Goal: Task Accomplishment & Management: Use online tool/utility

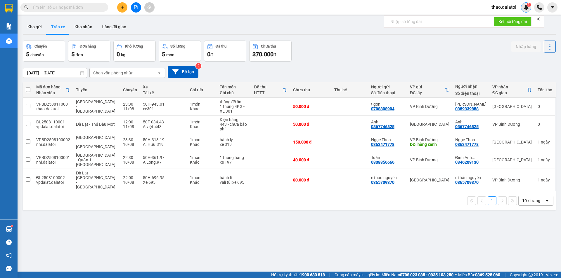
click at [527, 5] on sup "1" at bounding box center [529, 5] width 4 height 4
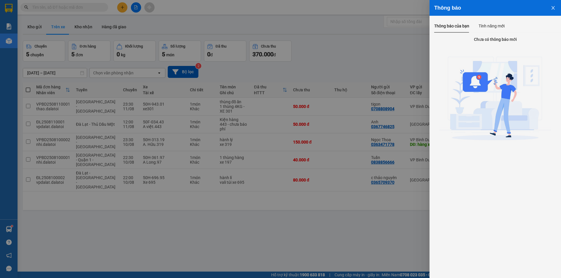
click at [399, 44] on div at bounding box center [280, 139] width 561 height 278
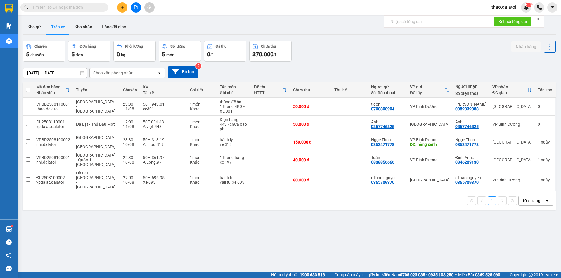
click at [501, 8] on span "thao.dalatoi" at bounding box center [504, 7] width 34 height 7
click at [499, 18] on span "Đăng xuất" at bounding box center [508, 18] width 25 height 6
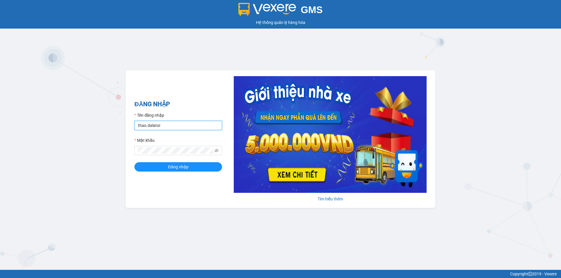
click at [167, 122] on input "thao.dalatoi" at bounding box center [178, 125] width 88 height 9
type input "vpdalat.dalatoi"
click at [168, 167] on button "Đăng nhập" at bounding box center [178, 166] width 88 height 9
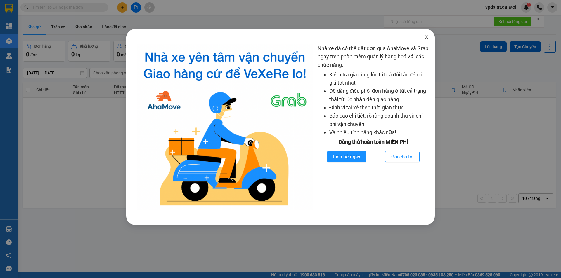
click at [428, 37] on icon "close" at bounding box center [426, 37] width 5 height 5
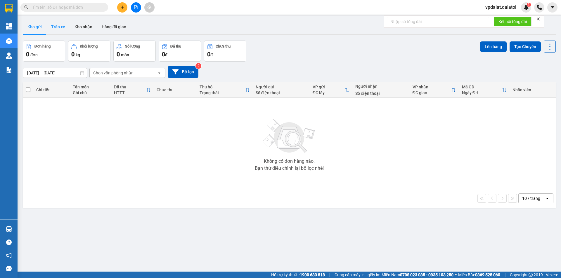
click at [63, 29] on button "Trên xe" at bounding box center [57, 27] width 23 height 14
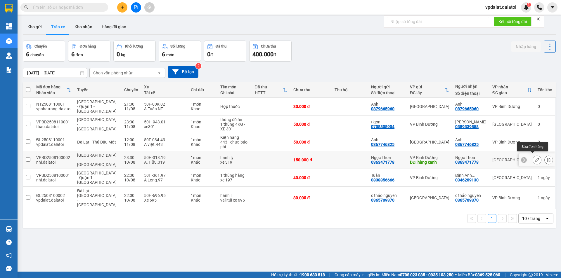
click at [535, 159] on icon at bounding box center [537, 160] width 4 height 4
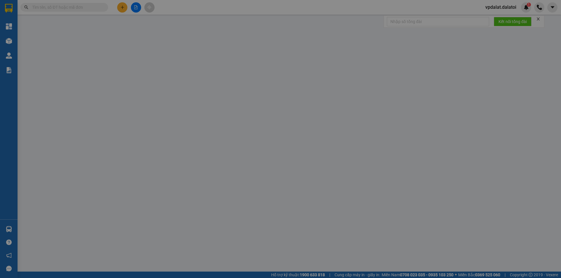
type input "0363471778"
type input "Ngọc Thoa"
type input "hàng xanh"
type input "0363471778"
type input "Ngọc Thoa"
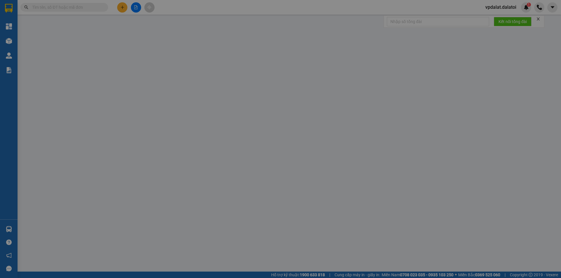
type input "150.000"
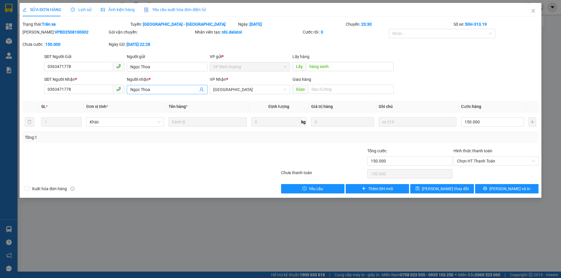
click at [159, 89] on input "Ngọc Thoa" at bounding box center [163, 89] width 67 height 6
drag, startPoint x: 152, startPoint y: 89, endPoint x: 173, endPoint y: 89, distance: 21.6
click at [173, 89] on input "Ngọc Thoa 180.000" at bounding box center [163, 89] width 67 height 6
type input "Ngọc Thoa"
click at [488, 121] on input "150.000" at bounding box center [492, 121] width 63 height 9
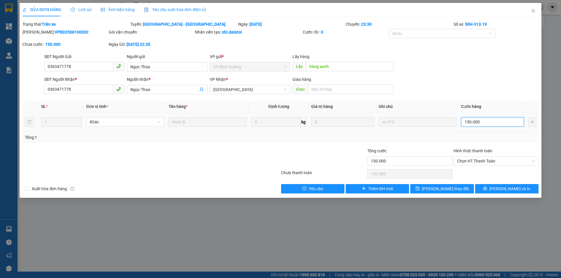
paste input "8"
type input "180.000"
click at [493, 189] on button "Lưu và In" at bounding box center [506, 188] width 63 height 9
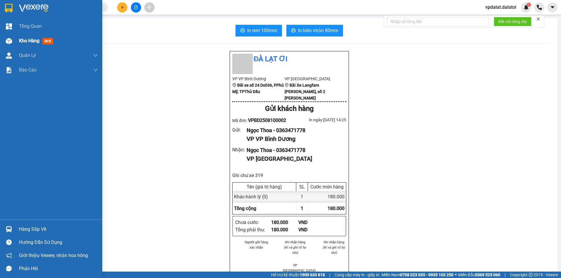
click at [25, 39] on span "Kho hàng" at bounding box center [29, 41] width 20 height 6
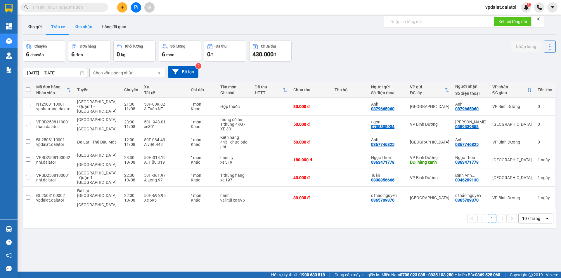
click at [83, 29] on button "Kho nhận" at bounding box center [83, 27] width 27 height 14
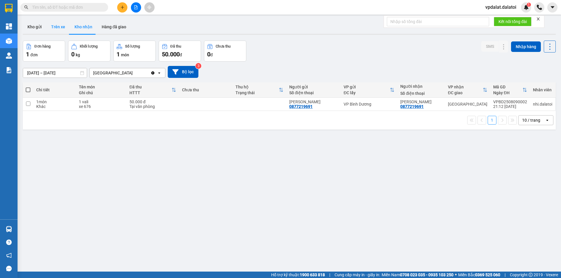
click at [60, 22] on button "Trên xe" at bounding box center [57, 27] width 23 height 14
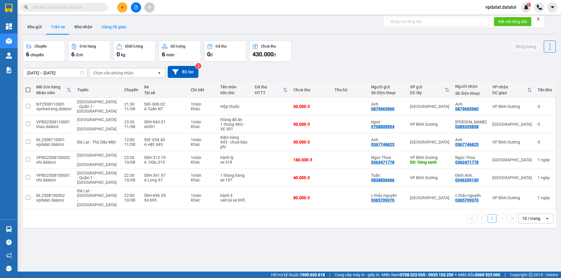
click at [119, 25] on button "Hàng đã giao" at bounding box center [114, 27] width 34 height 14
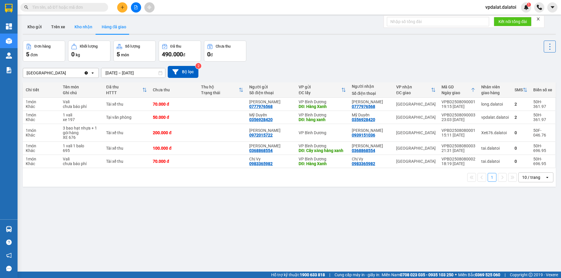
click at [83, 25] on button "Kho nhận" at bounding box center [83, 27] width 27 height 14
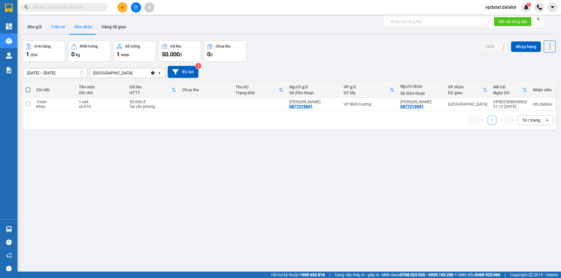
click at [61, 28] on button "Trên xe" at bounding box center [57, 27] width 23 height 14
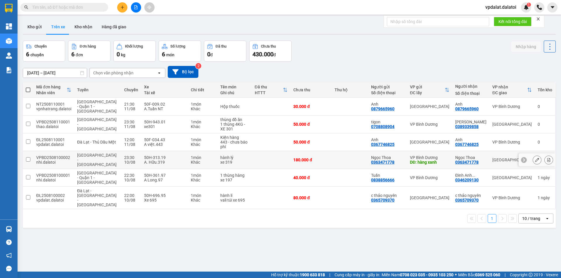
click at [27, 158] on input "checkbox" at bounding box center [28, 159] width 4 height 4
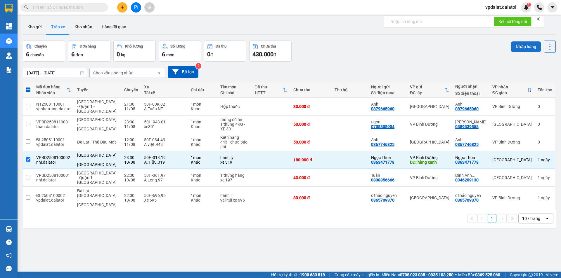
click at [520, 43] on button "Nhập hàng" at bounding box center [526, 46] width 30 height 11
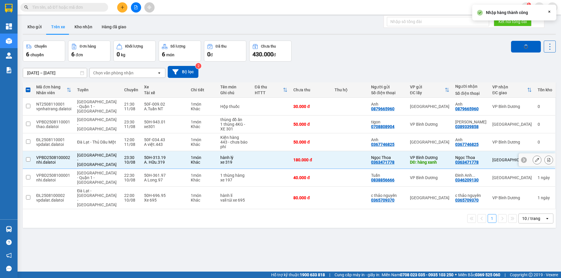
checkbox input "false"
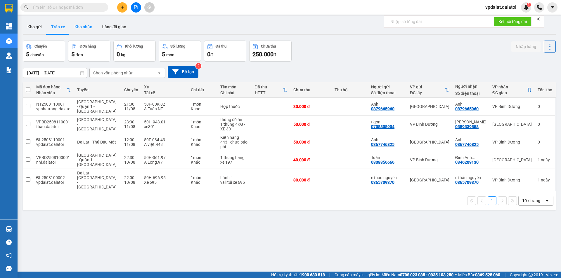
click at [82, 32] on button "Kho nhận" at bounding box center [83, 27] width 27 height 14
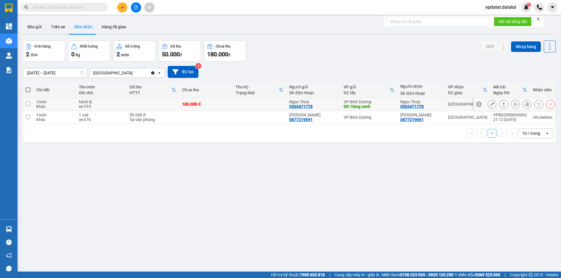
click at [27, 105] on input "checkbox" at bounding box center [28, 104] width 4 height 4
checkbox input "true"
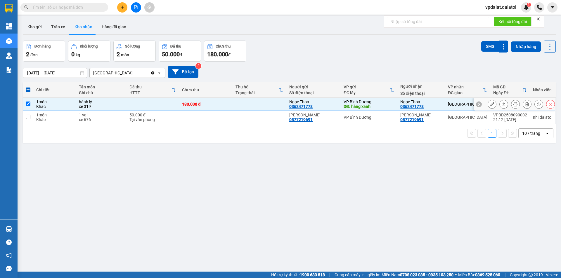
click at [490, 103] on icon at bounding box center [492, 104] width 4 height 4
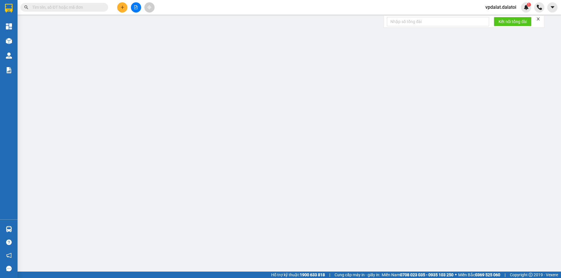
type input "0363471778"
type input "Ngọc Thoa"
type input "hàng xanh"
type input "0363471778"
type input "Ngọc Thoa"
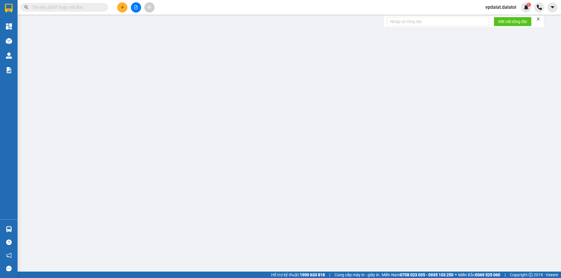
type input "180.000"
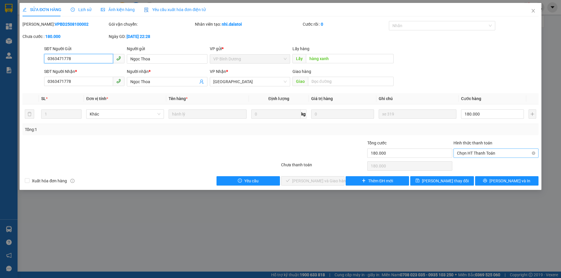
click at [479, 152] on span "Chọn HT Thanh Toán" at bounding box center [496, 153] width 78 height 9
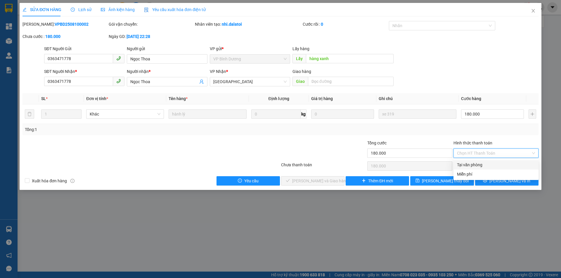
click at [470, 165] on div "Tại văn phòng" at bounding box center [496, 165] width 78 height 6
type input "0"
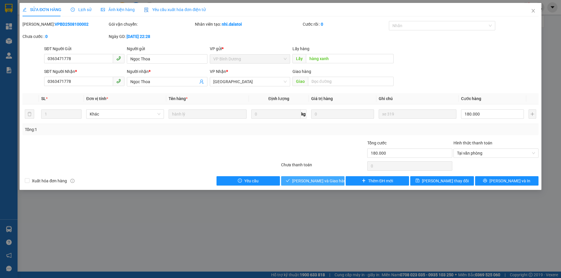
click at [320, 181] on span "Lưu và Giao hàng" at bounding box center [320, 181] width 56 height 6
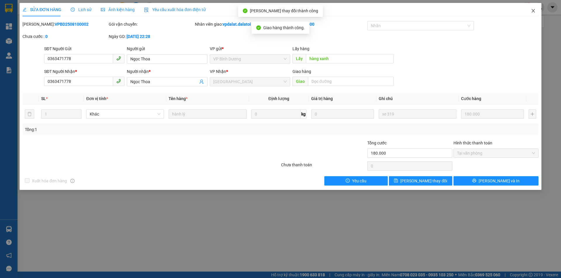
click at [532, 10] on icon "close" at bounding box center [532, 11] width 3 height 4
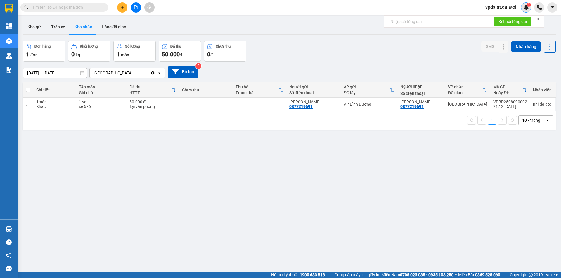
click at [525, 6] on img at bounding box center [526, 7] width 5 height 5
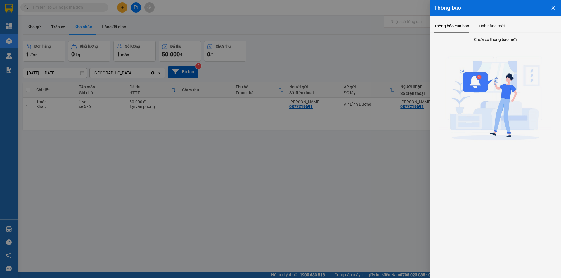
click at [376, 51] on div at bounding box center [280, 139] width 561 height 278
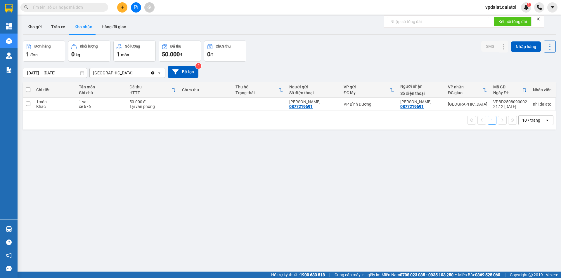
click at [502, 5] on span "vpdalat.dalatoi" at bounding box center [501, 7] width 40 height 7
click at [500, 19] on span "Đăng xuất" at bounding box center [503, 18] width 28 height 6
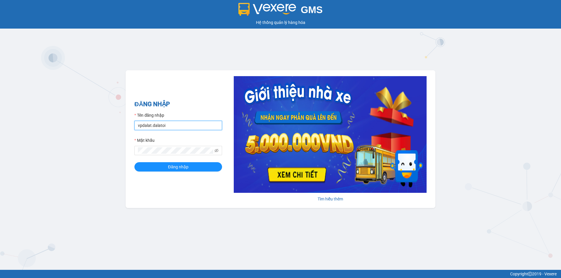
click at [170, 127] on input "vpdalat.dalatoi" at bounding box center [178, 125] width 88 height 9
type input "thao.dalatoi"
click at [179, 166] on span "Đăng nhập" at bounding box center [178, 167] width 20 height 6
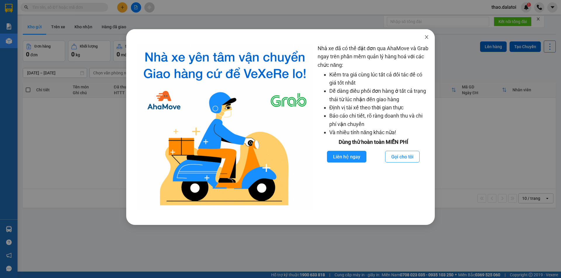
drag, startPoint x: 427, startPoint y: 37, endPoint x: 437, endPoint y: 33, distance: 10.7
click at [428, 36] on icon "close" at bounding box center [426, 37] width 3 height 4
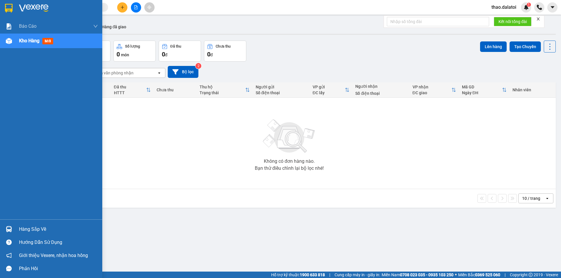
click at [32, 230] on div "Hàng sắp về" at bounding box center [58, 229] width 79 height 9
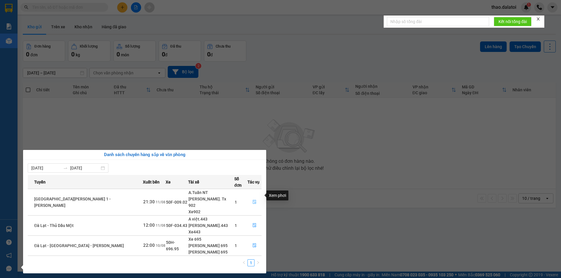
click at [254, 198] on button "button" at bounding box center [254, 202] width 13 height 9
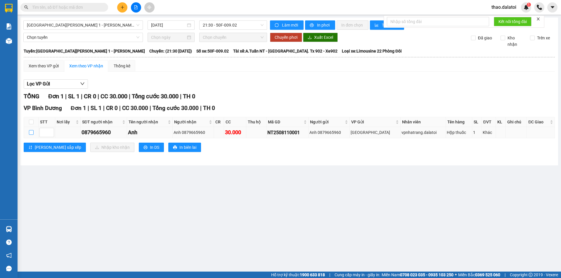
click at [30, 133] on input "checkbox" at bounding box center [31, 132] width 5 height 5
checkbox input "true"
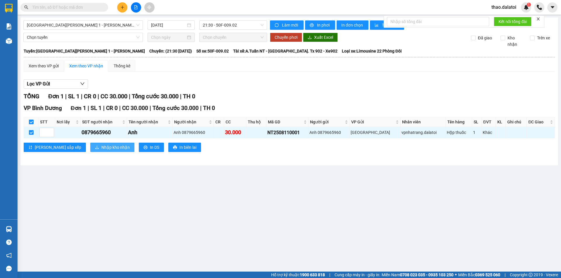
click at [101, 148] on span "Nhập kho nhận" at bounding box center [115, 147] width 28 height 6
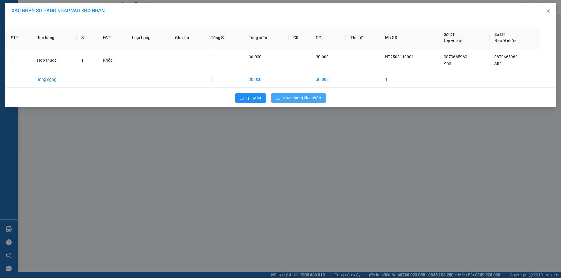
click at [308, 98] on span "Nhập hàng kho nhận" at bounding box center [302, 98] width 39 height 6
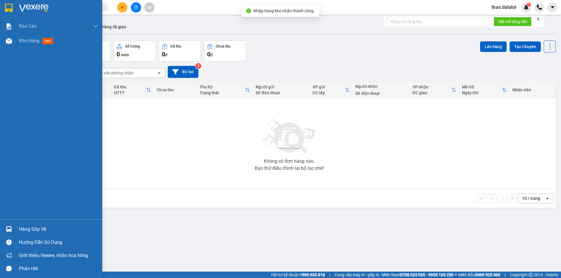
click at [30, 230] on div "Hàng sắp về" at bounding box center [58, 229] width 79 height 9
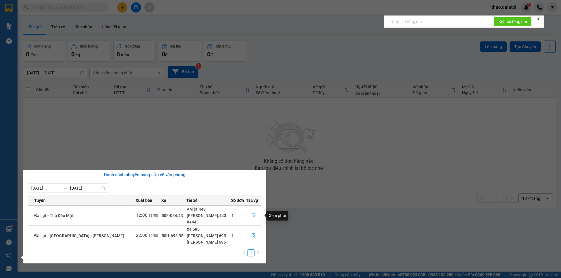
click at [249, 215] on button "button" at bounding box center [253, 215] width 15 height 9
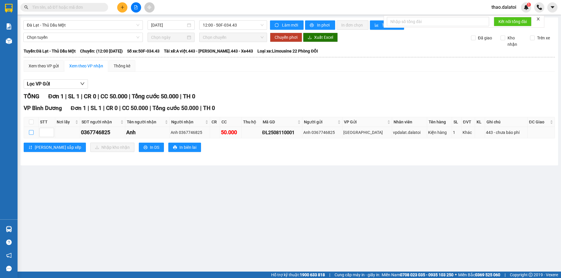
click at [30, 133] on input "checkbox" at bounding box center [31, 132] width 5 height 5
checkbox input "true"
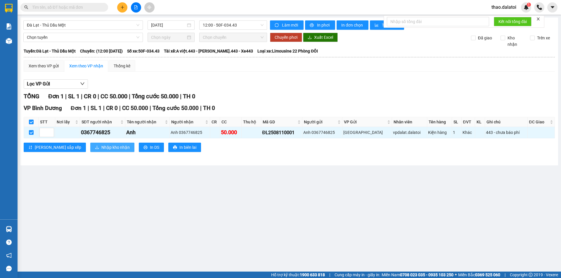
click at [101, 149] on span "Nhập kho nhận" at bounding box center [115, 147] width 28 height 6
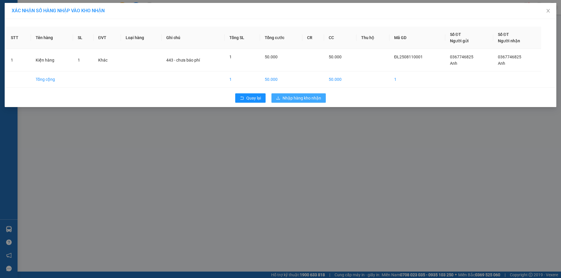
click at [296, 96] on span "Nhập hàng kho nhận" at bounding box center [302, 98] width 39 height 6
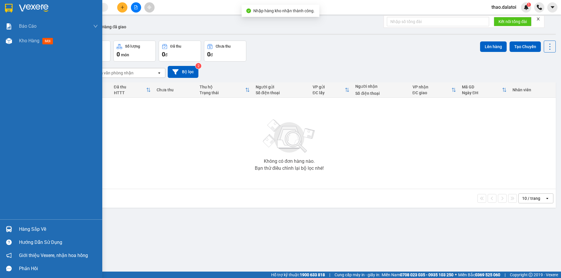
click at [27, 233] on div "Hàng sắp về" at bounding box center [58, 229] width 79 height 9
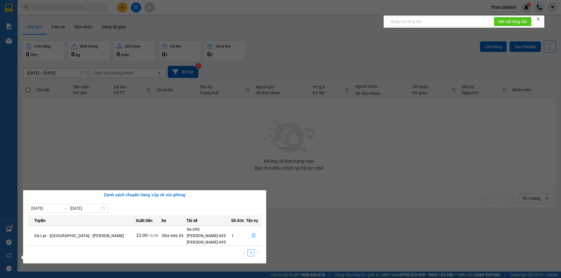
click at [107, 238] on td "Đà Lạt - [GEOGRAPHIC_DATA] - [GEOGRAPHIC_DATA]" at bounding box center [82, 236] width 108 height 20
drag, startPoint x: 110, startPoint y: 231, endPoint x: 146, endPoint y: 230, distance: 36.0
click at [113, 231] on td "Đà Lạt - [GEOGRAPHIC_DATA] - [GEOGRAPHIC_DATA]" at bounding box center [82, 236] width 108 height 20
click at [252, 236] on icon "file-done" at bounding box center [254, 236] width 4 height 4
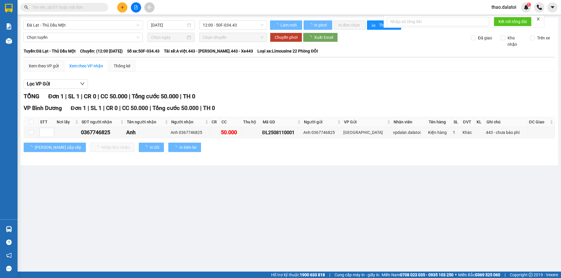
type input "10/08/2025"
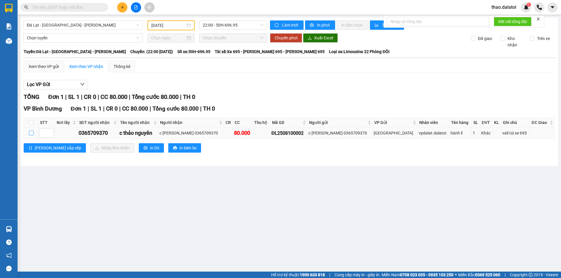
click at [29, 134] on input "checkbox" at bounding box center [31, 133] width 5 height 5
checkbox input "true"
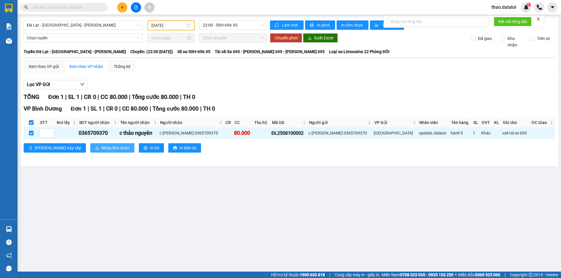
click at [101, 148] on span "Nhập kho nhận" at bounding box center [115, 148] width 28 height 6
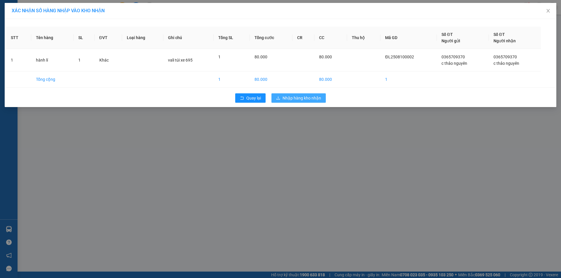
click at [309, 100] on span "Nhập hàng kho nhận" at bounding box center [302, 98] width 39 height 6
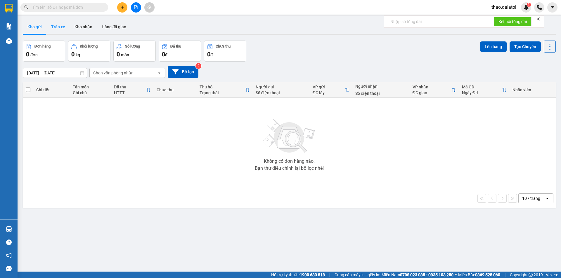
click at [61, 25] on button "Trên xe" at bounding box center [57, 27] width 23 height 14
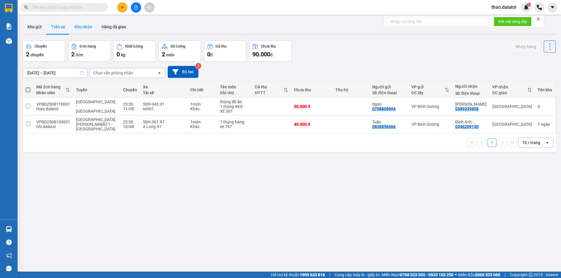
click at [88, 26] on button "Kho nhận" at bounding box center [83, 27] width 27 height 14
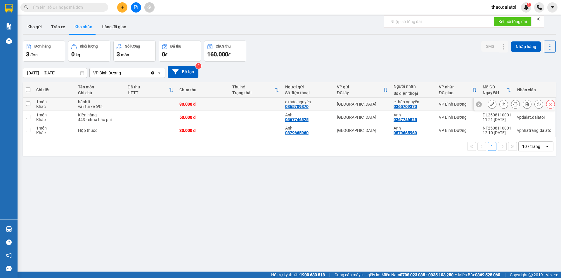
click at [27, 102] on input "checkbox" at bounding box center [28, 104] width 4 height 4
checkbox input "true"
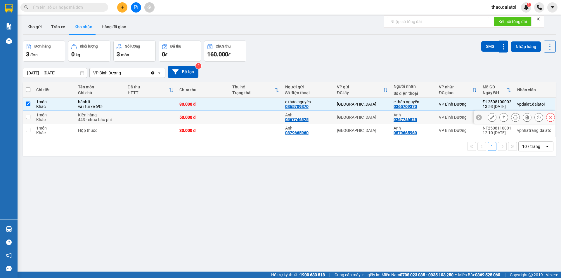
click at [28, 116] on input "checkbox" at bounding box center [28, 117] width 4 height 4
checkbox input "true"
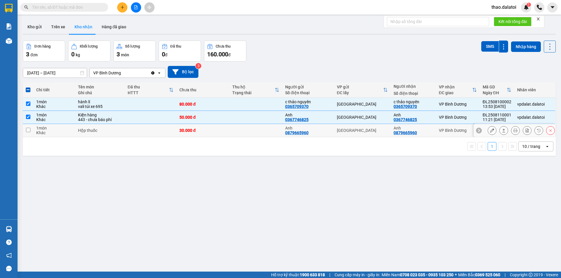
click at [32, 129] on td at bounding box center [28, 130] width 11 height 13
checkbox input "true"
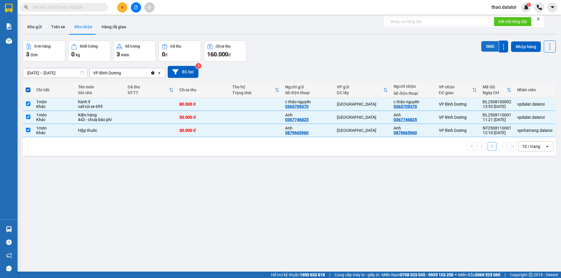
click at [489, 46] on button "SMS" at bounding box center [490, 46] width 18 height 11
drag, startPoint x: 262, startPoint y: 235, endPoint x: 70, endPoint y: 165, distance: 204.9
click at [257, 233] on div "ver 1.8.137 Kho gửi Trên xe Kho nhận Hàng đã giao Đơn hàng 3 đơn Khối lượng 0 k…" at bounding box center [289, 157] width 538 height 278
click at [29, 90] on span at bounding box center [28, 90] width 5 height 5
click at [28, 87] on input "checkbox" at bounding box center [28, 87] width 0 height 0
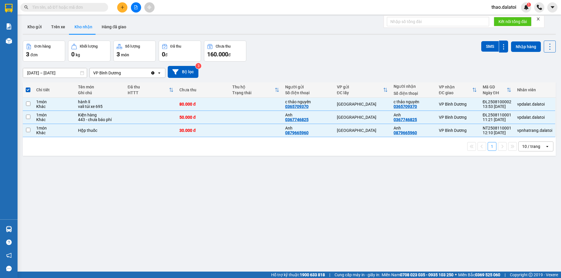
checkbox input "false"
